Goal: Check status: Check status

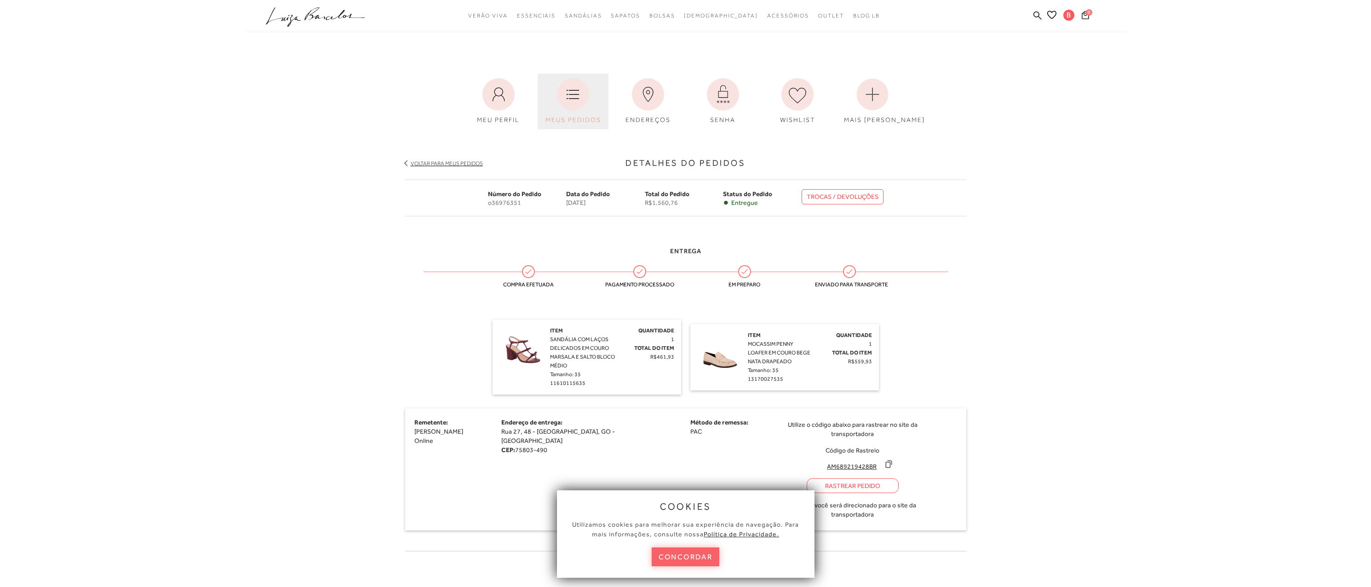
click at [567, 95] on icon at bounding box center [573, 94] width 32 height 32
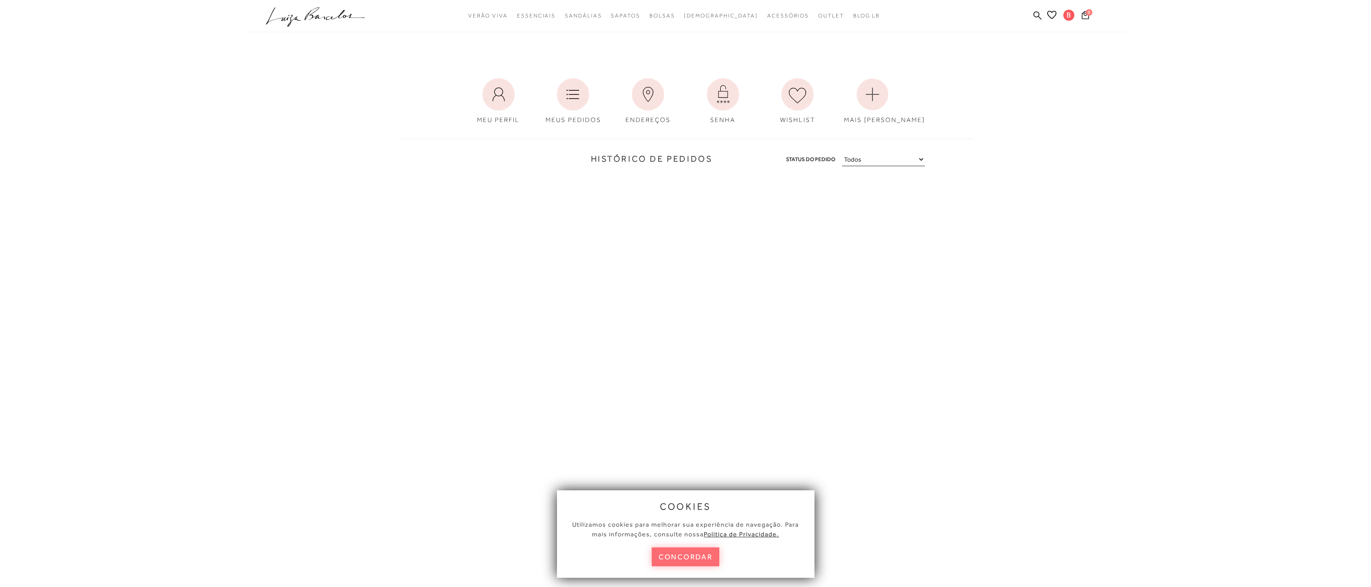
click at [689, 553] on button "concordar" at bounding box center [686, 556] width 68 height 19
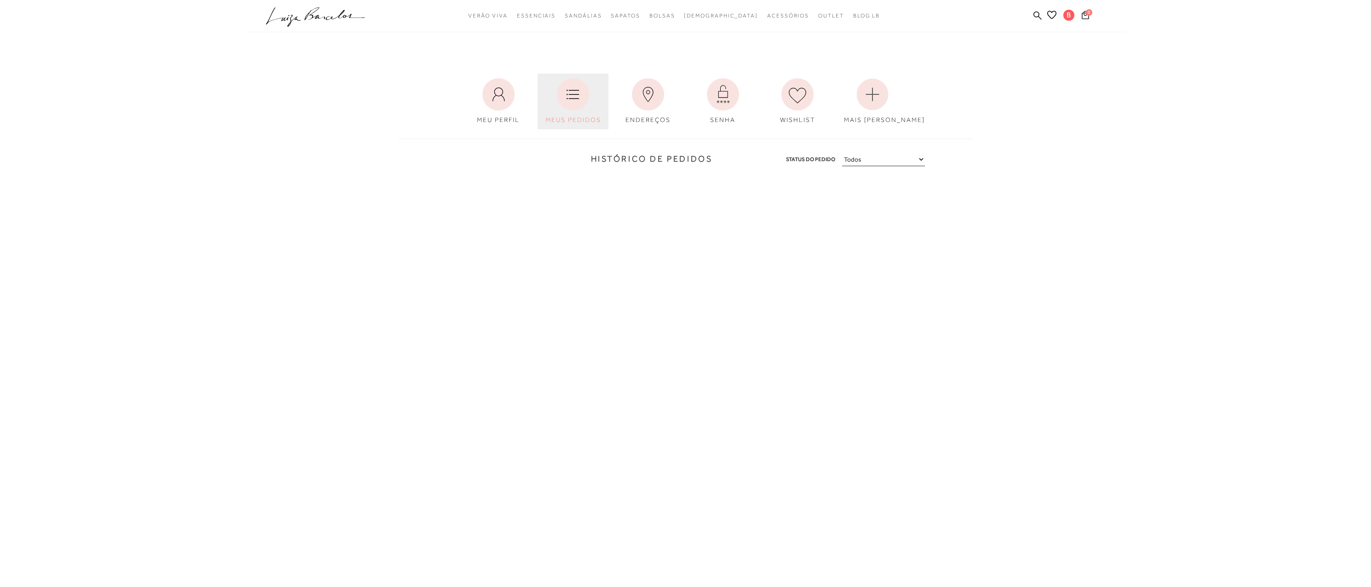
click at [581, 100] on icon at bounding box center [573, 94] width 32 height 32
click at [480, 104] on link "MEU PERFIL" at bounding box center [498, 102] width 71 height 56
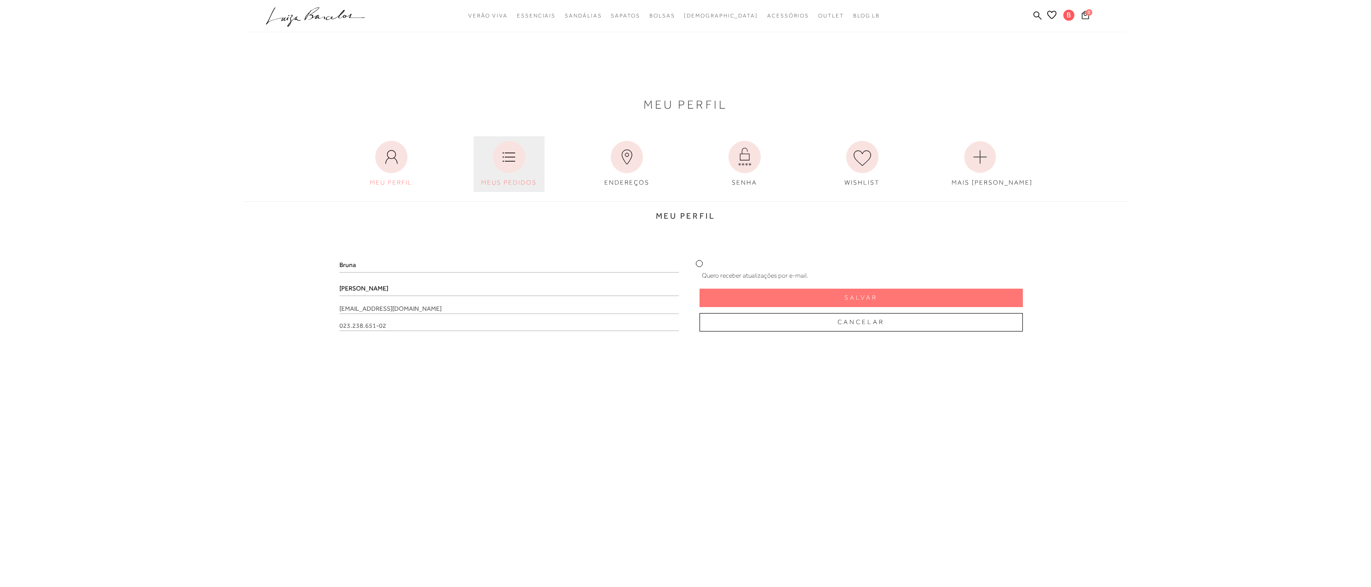
click at [503, 166] on icon at bounding box center [509, 157] width 32 height 32
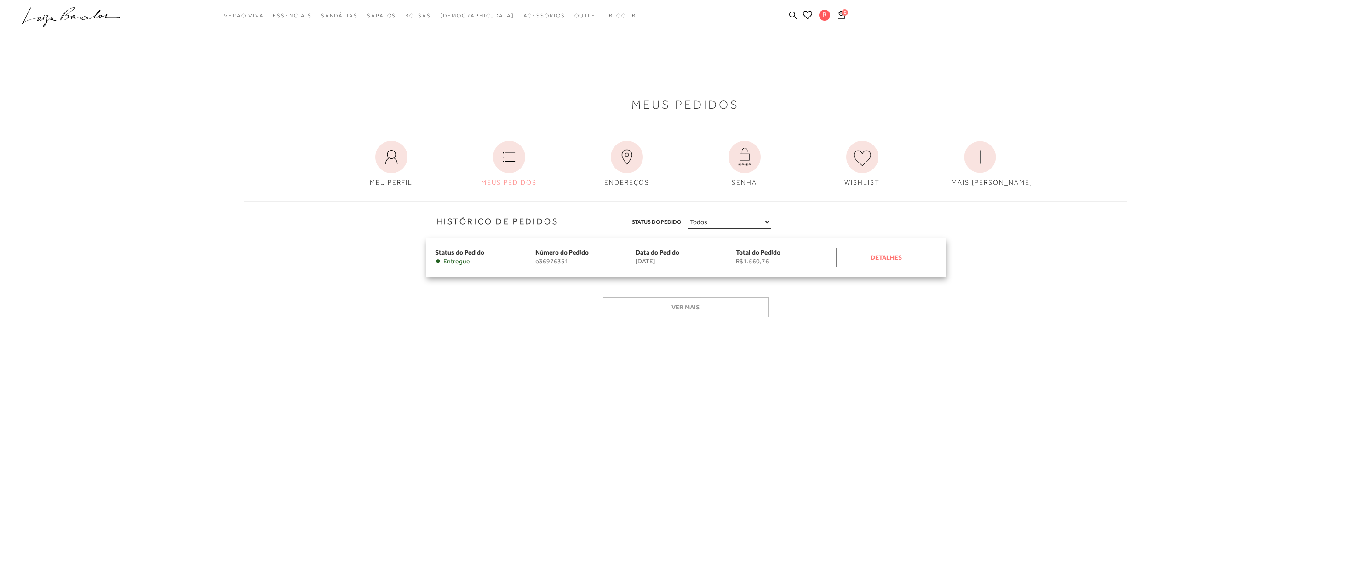
click at [872, 251] on div "Detalhes" at bounding box center [886, 257] width 100 height 20
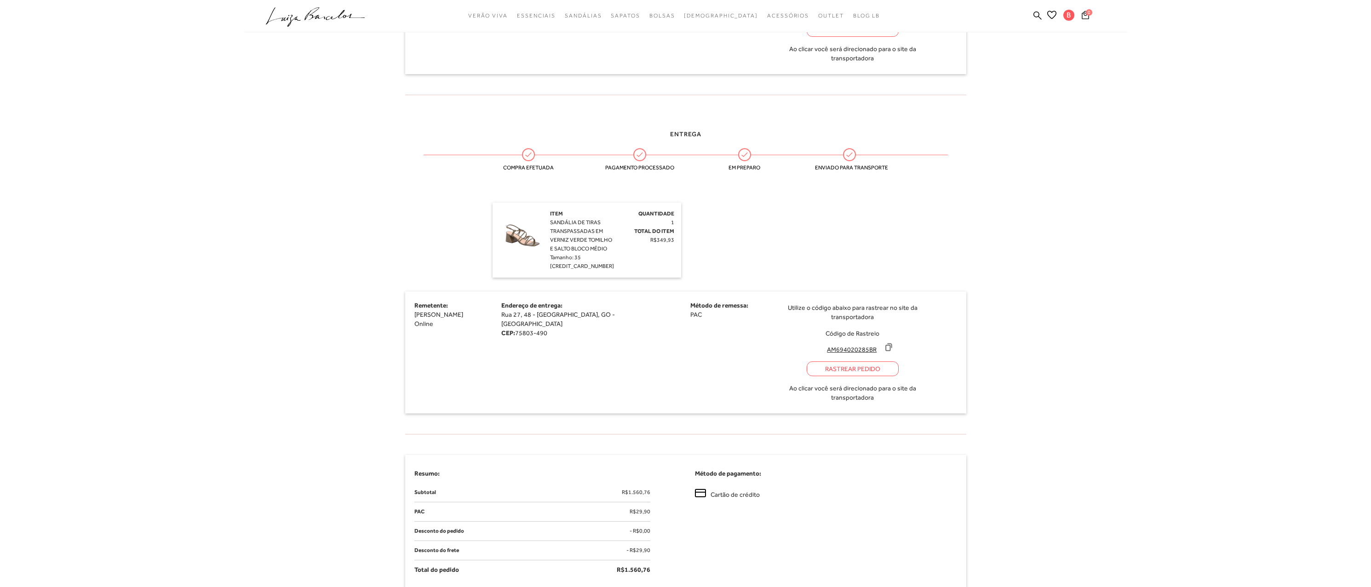
scroll to position [828, 0]
click at [564, 220] on span "SANDÁLIA DE TIRAS TRANSPASSADAS EM VERNIZ VERDE TOMILHO E SALTO BLOCO MÉDIO" at bounding box center [581, 236] width 62 height 33
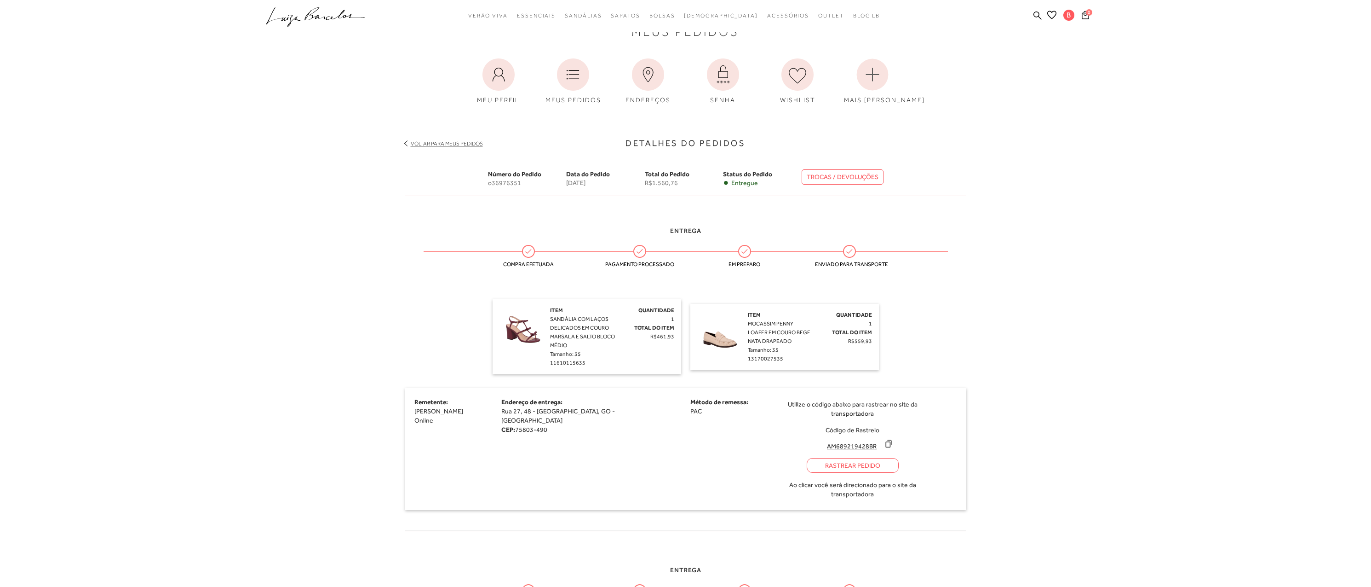
scroll to position [0, 0]
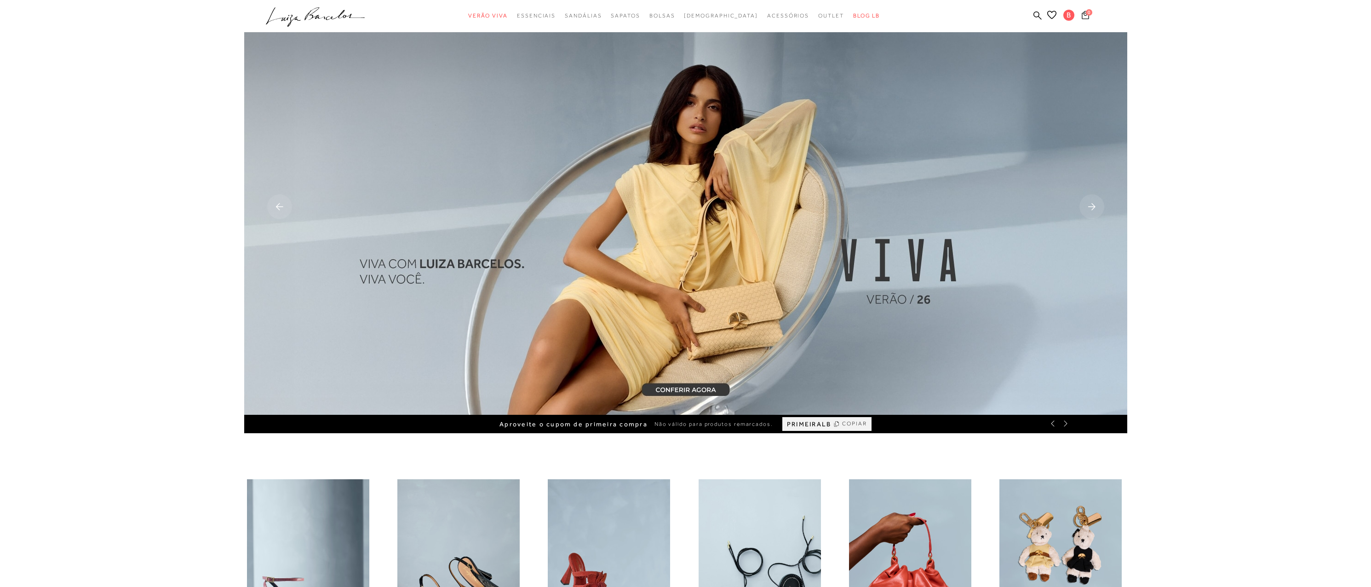
click at [1087, 16] on icon at bounding box center [1085, 15] width 7 height 9
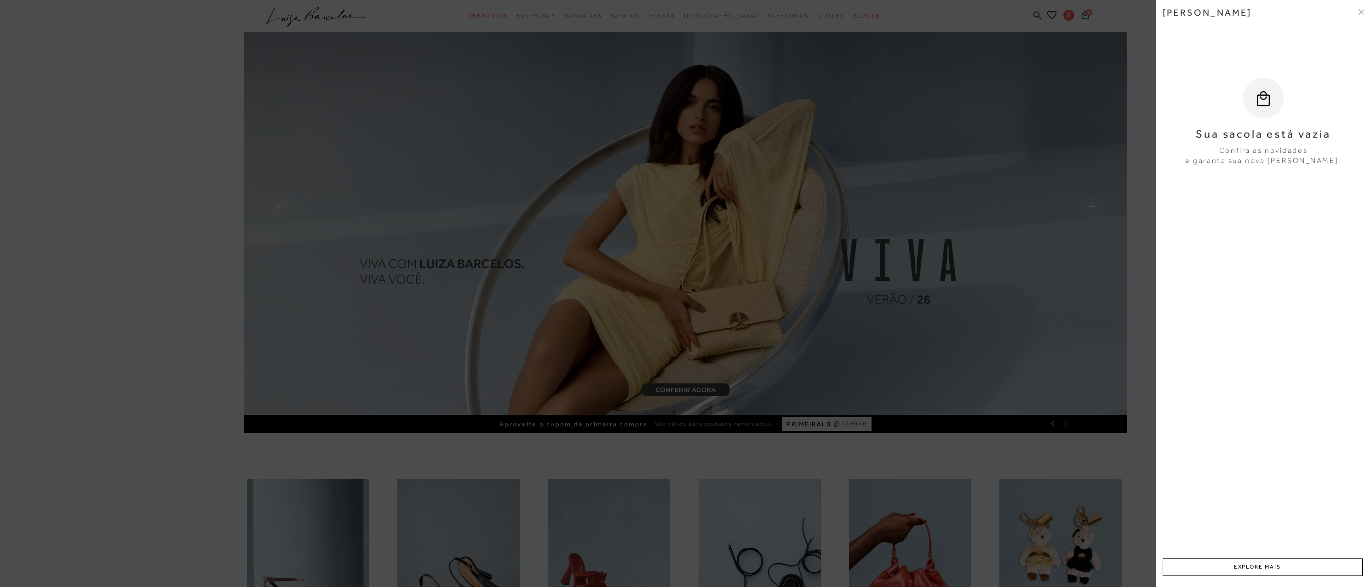
click at [1070, 17] on div at bounding box center [685, 293] width 1371 height 587
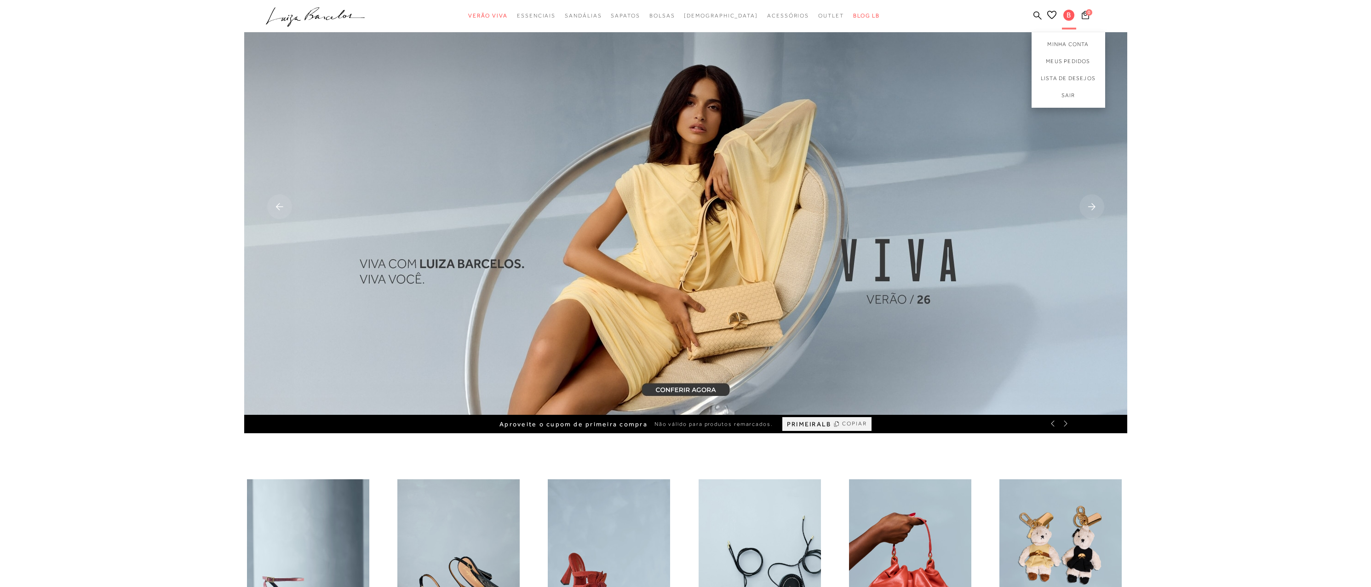
click at [1067, 17] on span "B" at bounding box center [1069, 15] width 11 height 11
click at [1070, 58] on link "Meus Pedidos" at bounding box center [1069, 61] width 74 height 17
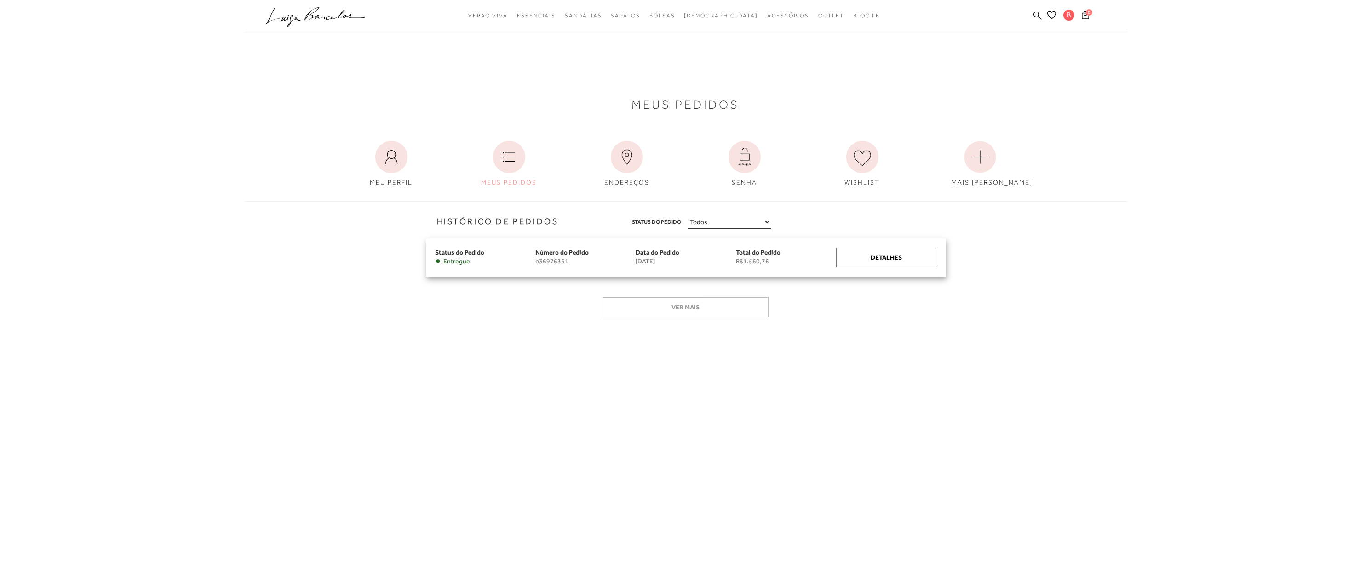
click at [790, 263] on span "R$1.560,76" at bounding box center [786, 261] width 100 height 8
click at [884, 258] on div "Detalhes" at bounding box center [886, 257] width 100 height 20
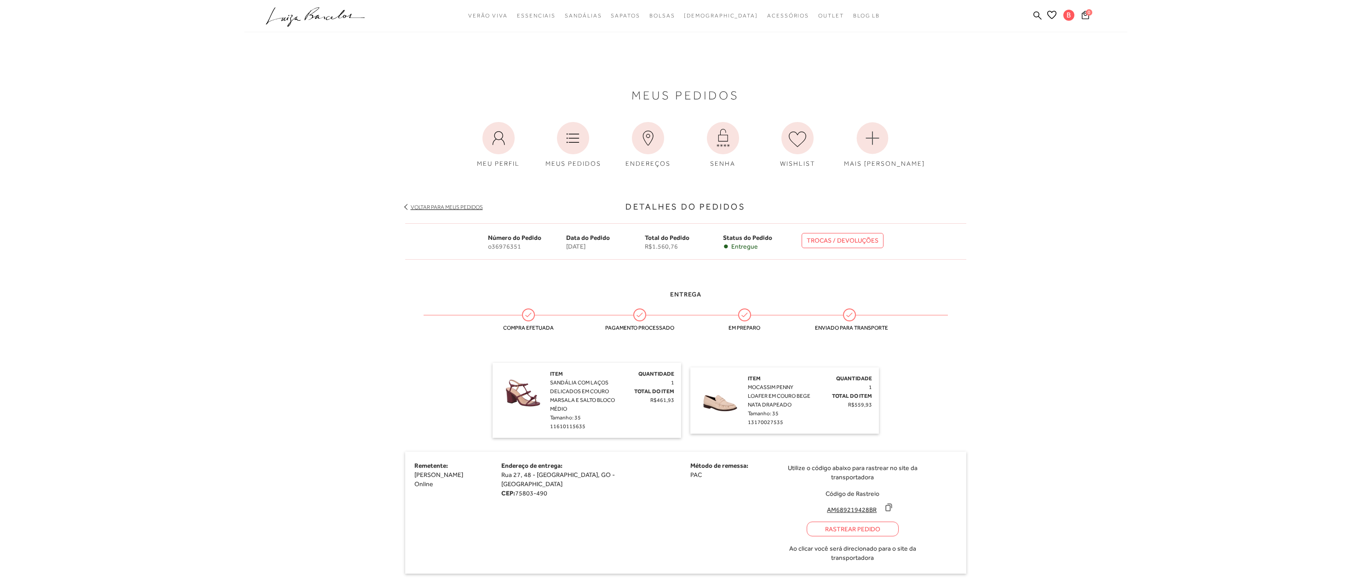
click at [832, 235] on link "TROCAS / DEVOLUÇÕES" at bounding box center [843, 240] width 82 height 15
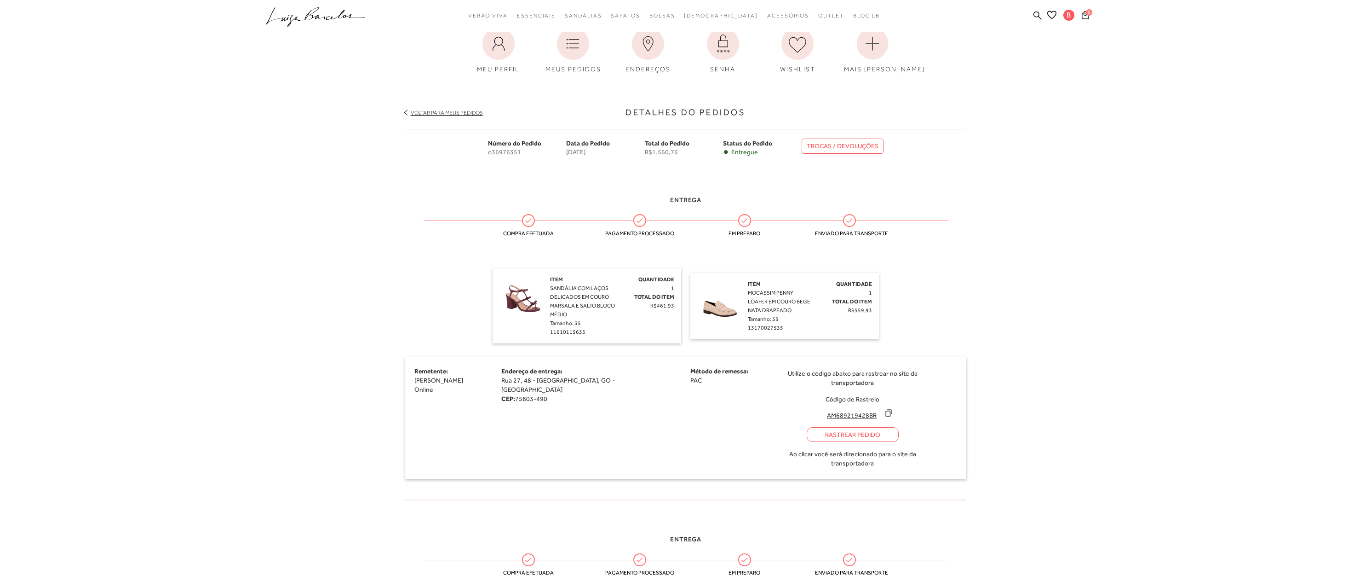
scroll to position [92, 0]
drag, startPoint x: 487, startPoint y: 152, endPoint x: 526, endPoint y: 153, distance: 39.6
click at [526, 153] on div "Número do Pedido o36976351 Data do Pedido 14 de julho de 2025 Total do Pedido R…" at bounding box center [685, 149] width 561 height 37
copy span "o36976351"
